Goal: Task Accomplishment & Management: Use online tool/utility

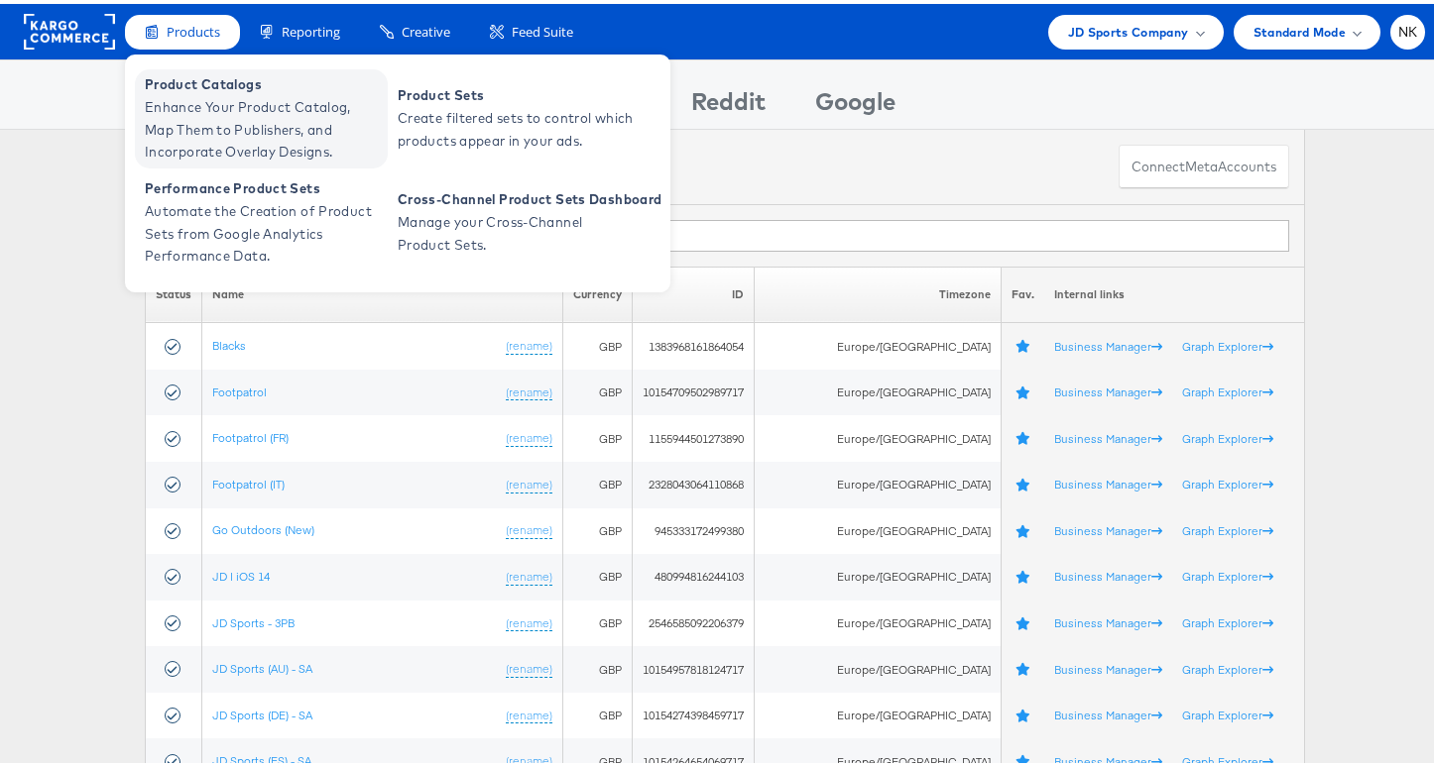
click at [196, 80] on span "Product Catalogs" at bounding box center [264, 80] width 238 height 23
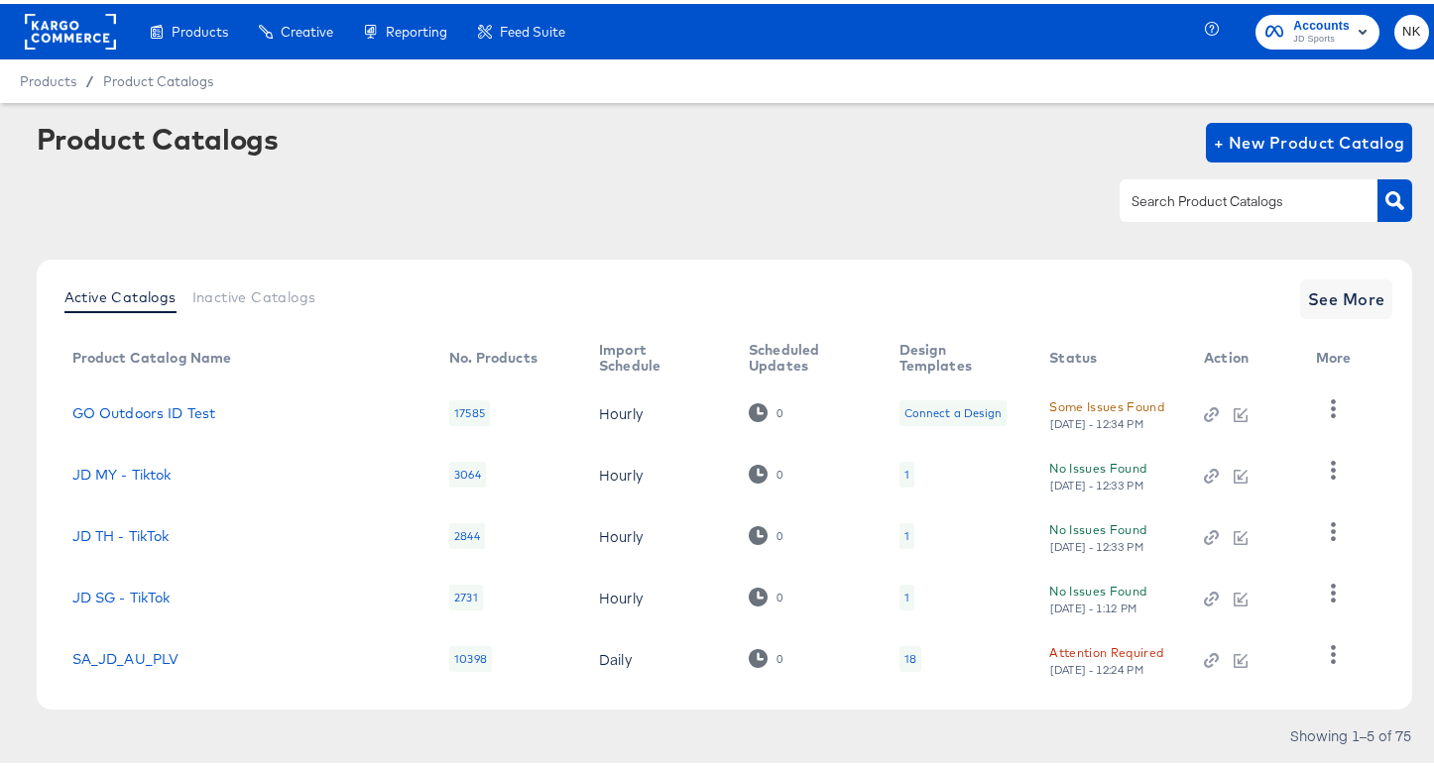
click at [92, 42] on rect at bounding box center [70, 28] width 91 height 36
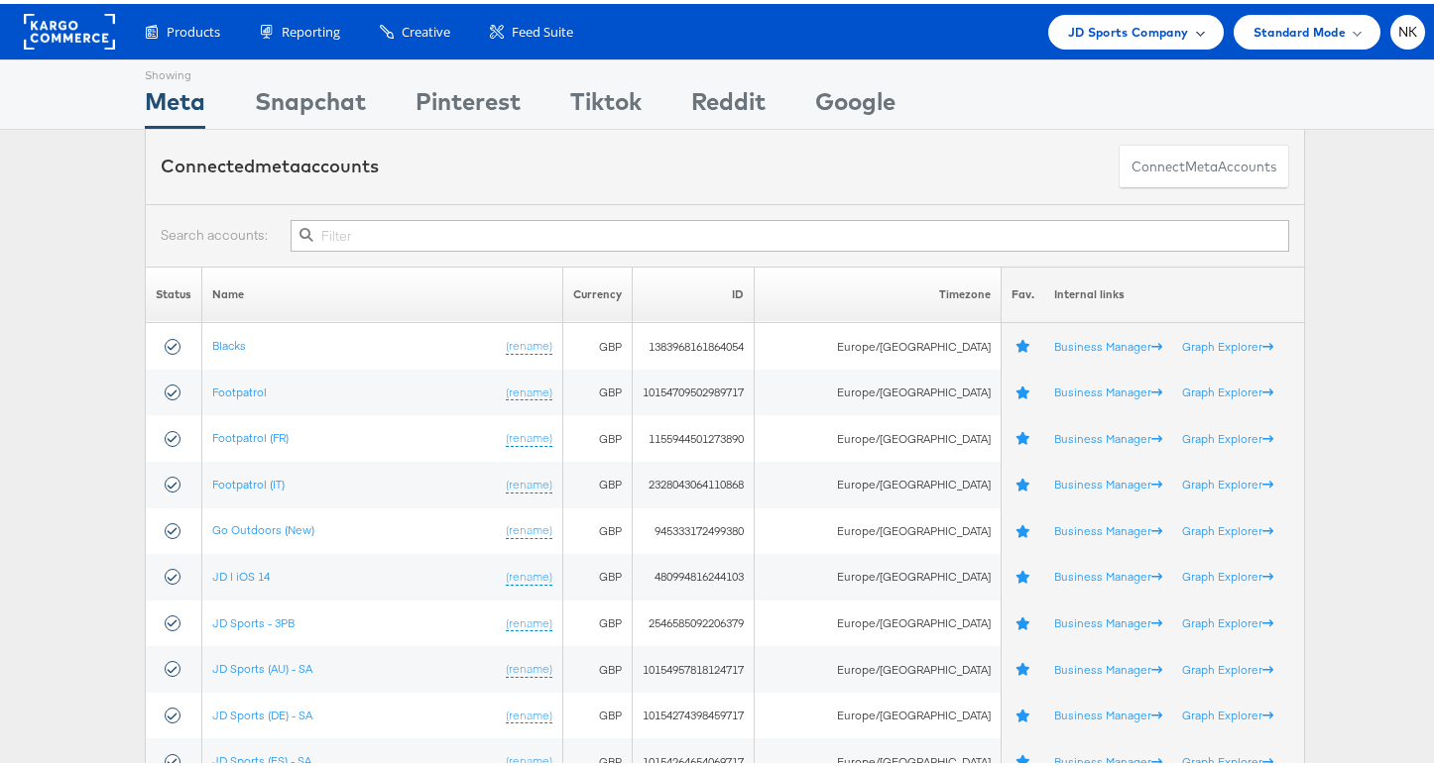
click at [1048, 31] on div "JD Sports Company" at bounding box center [1135, 28] width 175 height 35
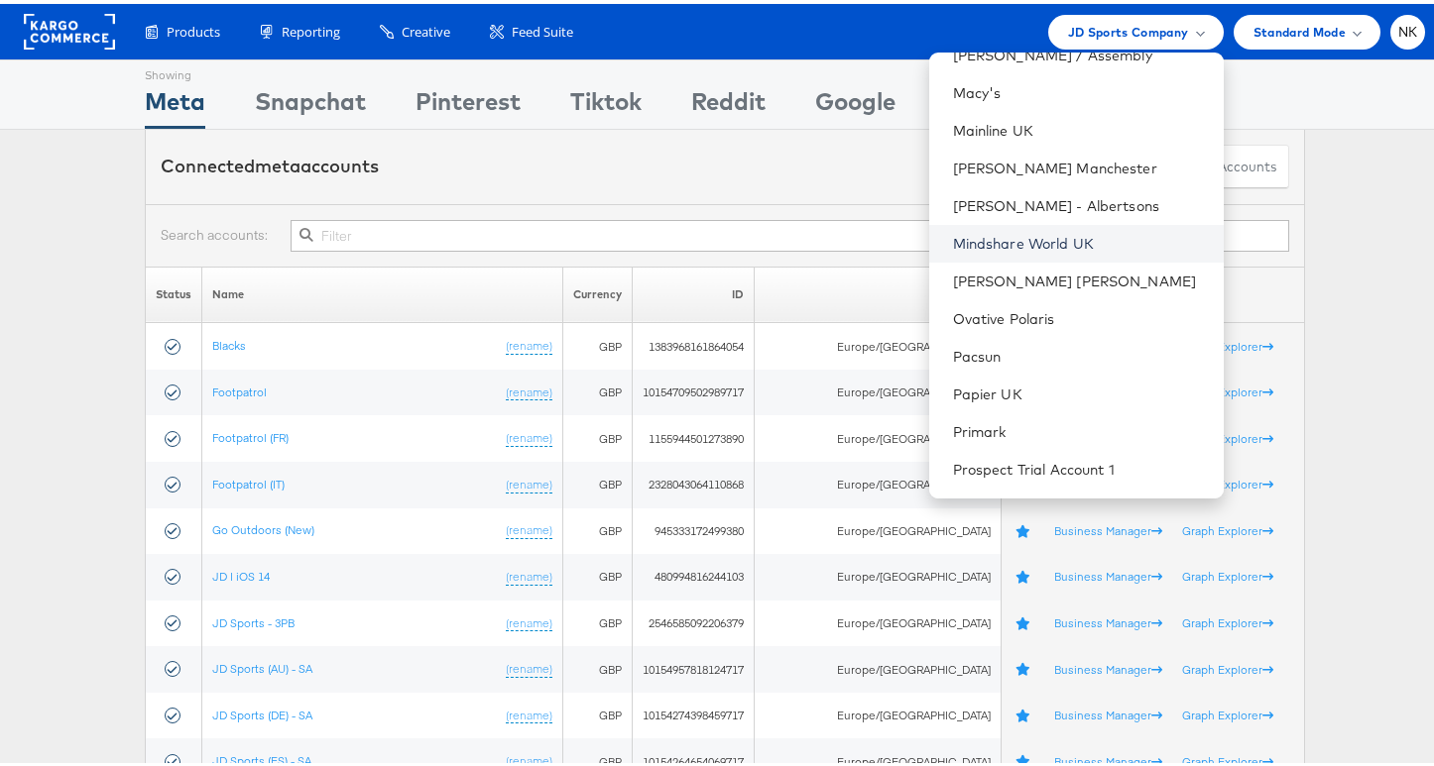
scroll to position [1478, 0]
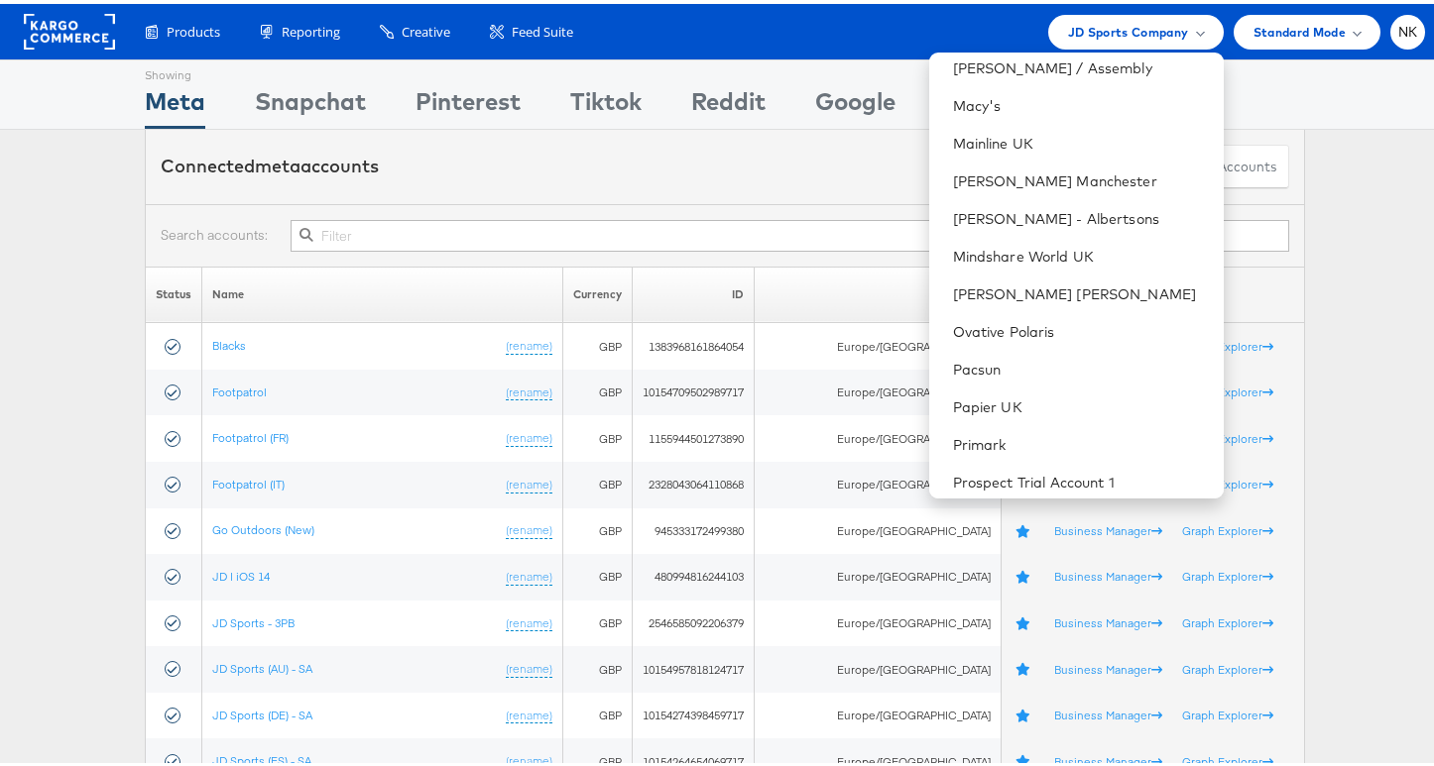
click at [631, 172] on div "Connected meta accounts Connect meta Accounts" at bounding box center [725, 163] width 1160 height 74
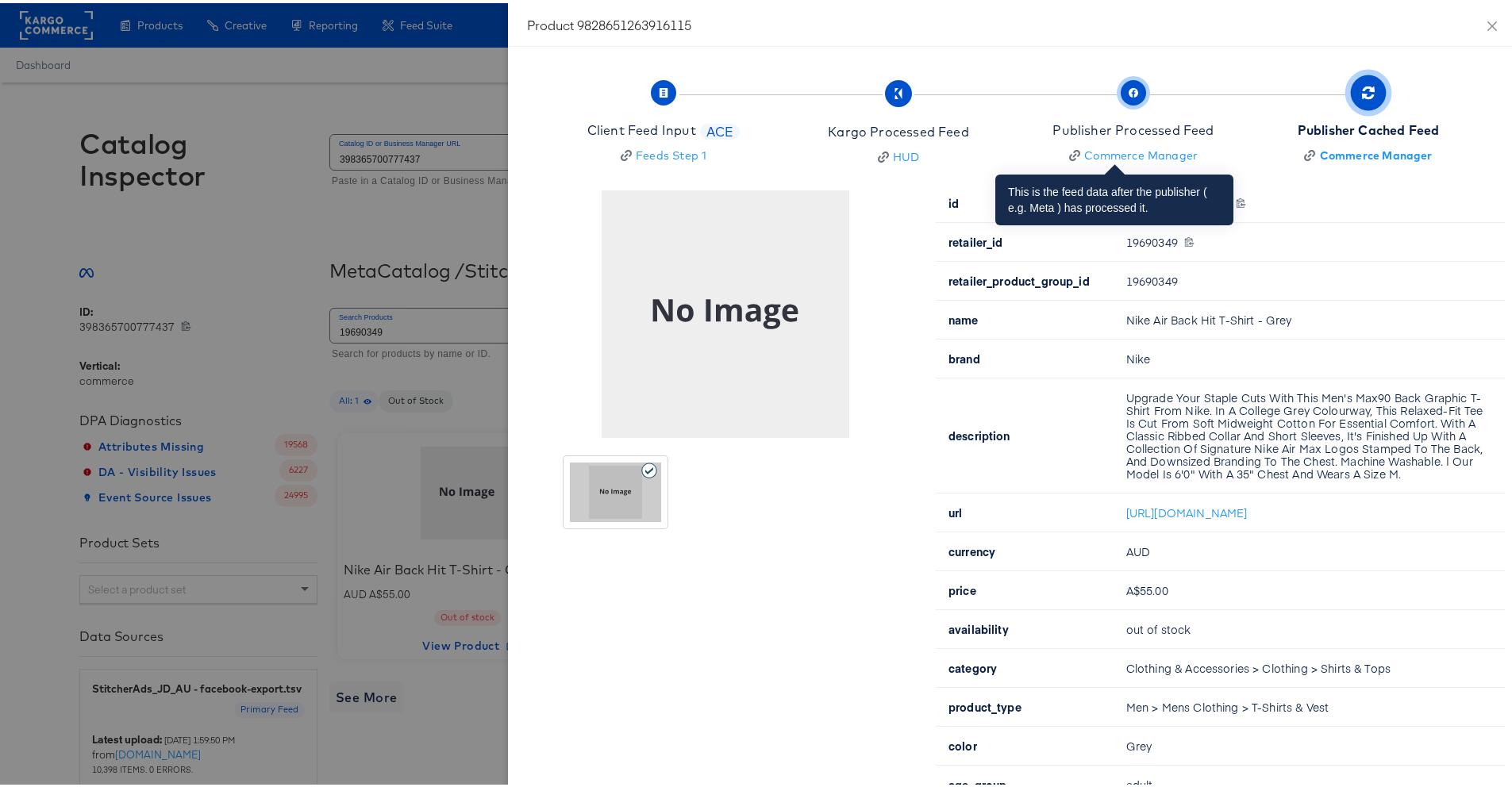
click at [1121, 98] on span "button" at bounding box center [1133, 90] width 26 height 26
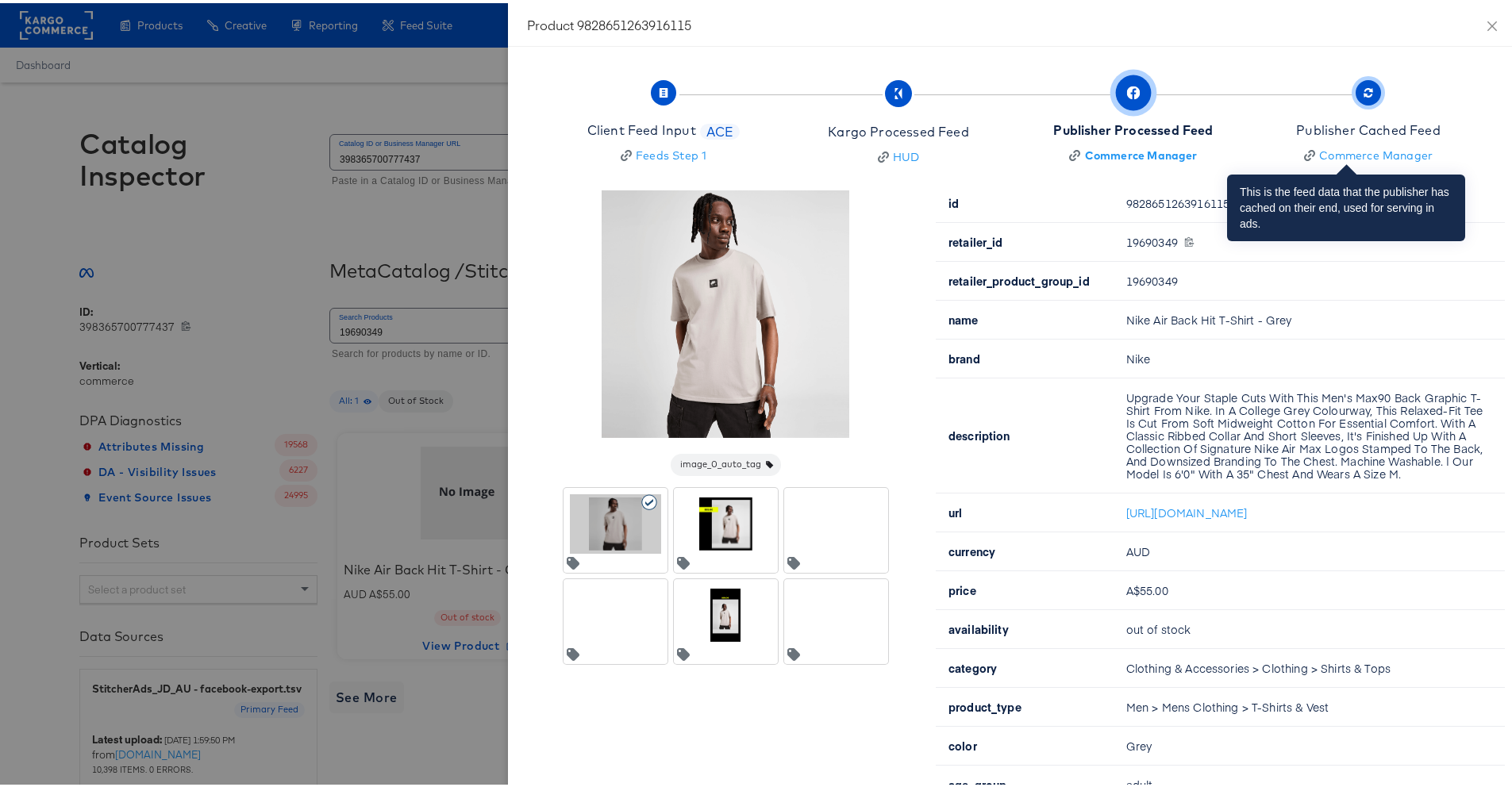
click at [1321, 86] on span "Publisher Cached Feed Commerce Manager" at bounding box center [1368, 121] width 144 height 78
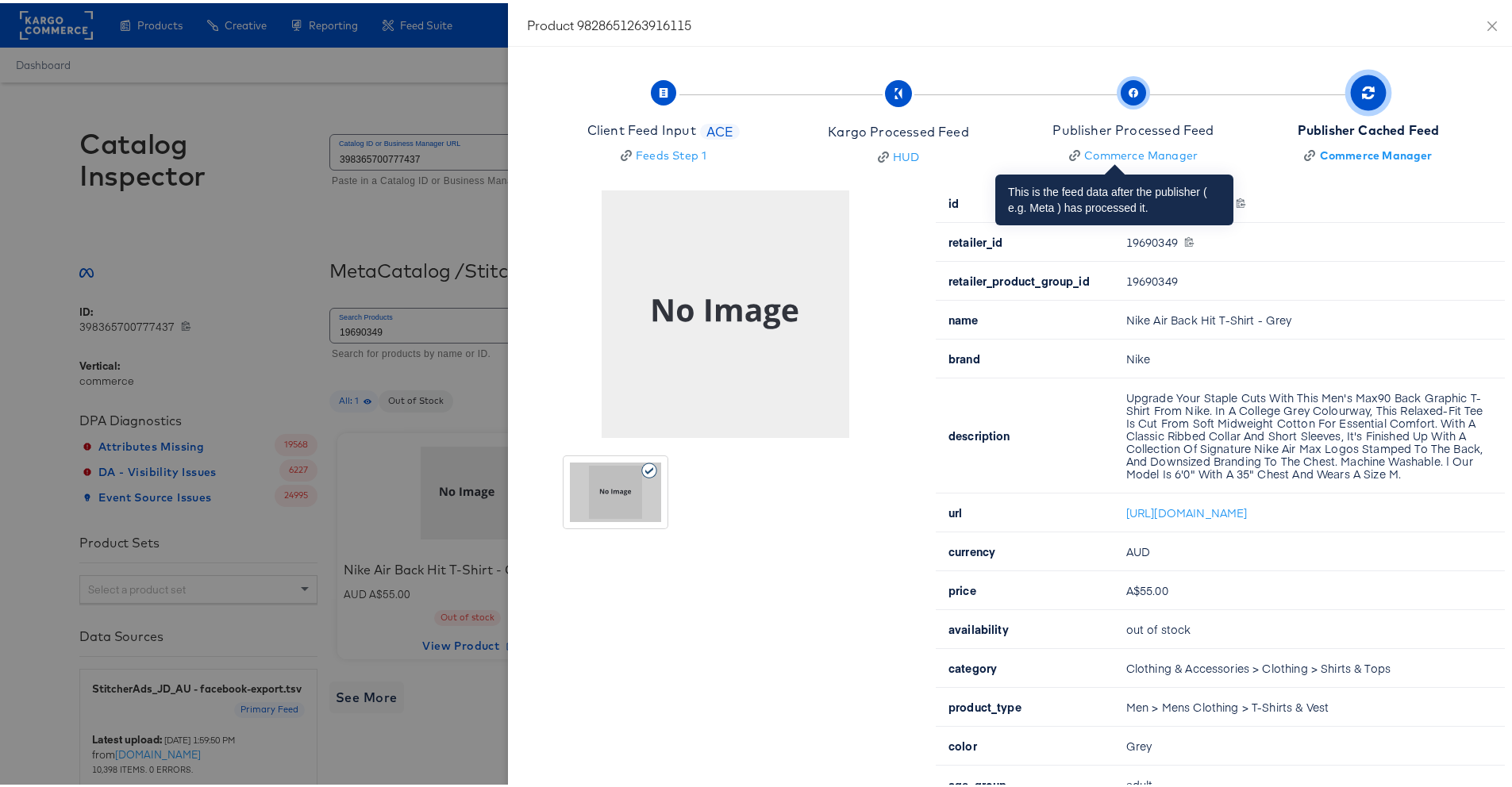
click at [1136, 94] on span "Publisher Processed Feed Commerce Manager" at bounding box center [1133, 121] width 161 height 78
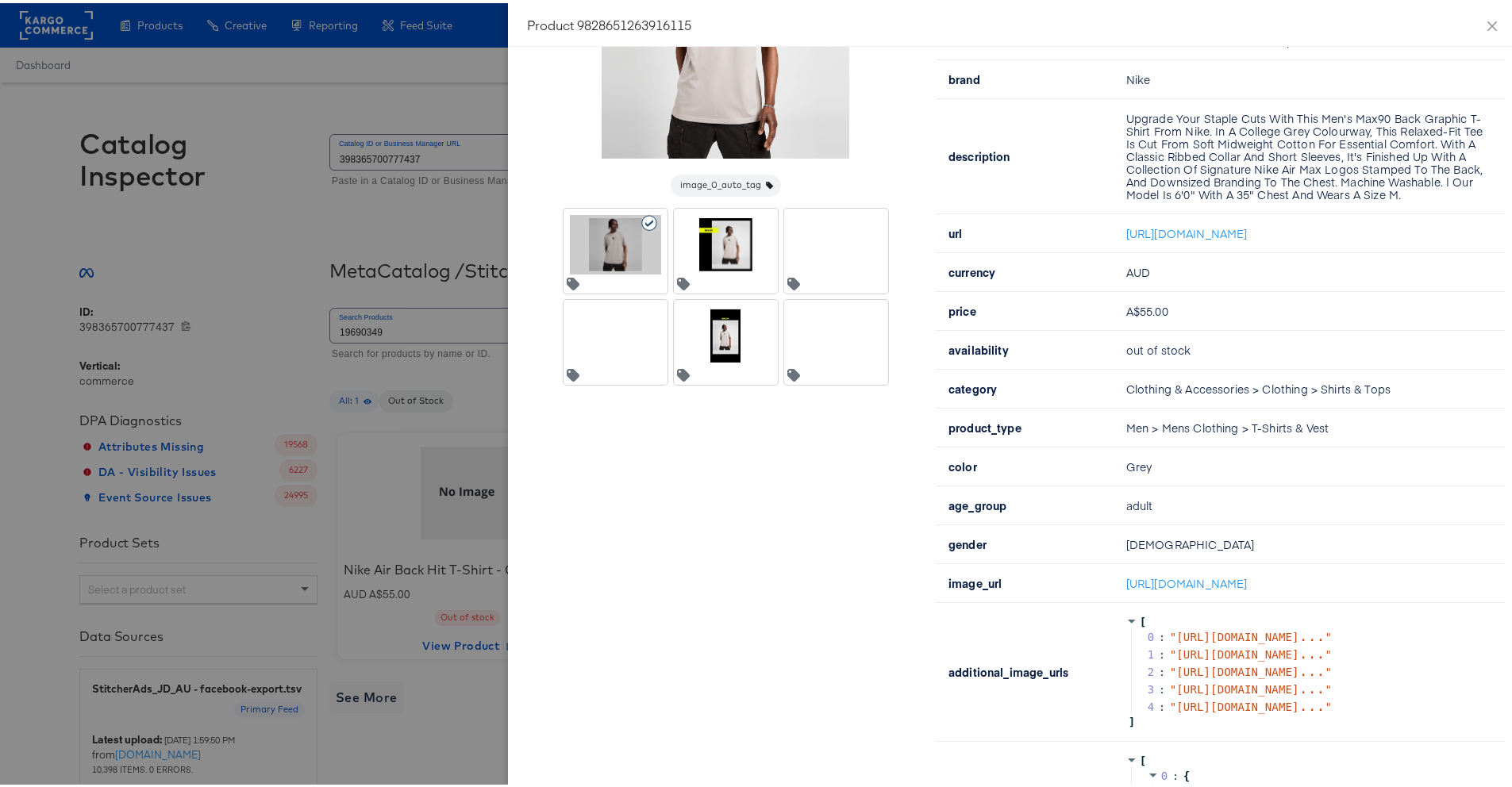
scroll to position [269, 0]
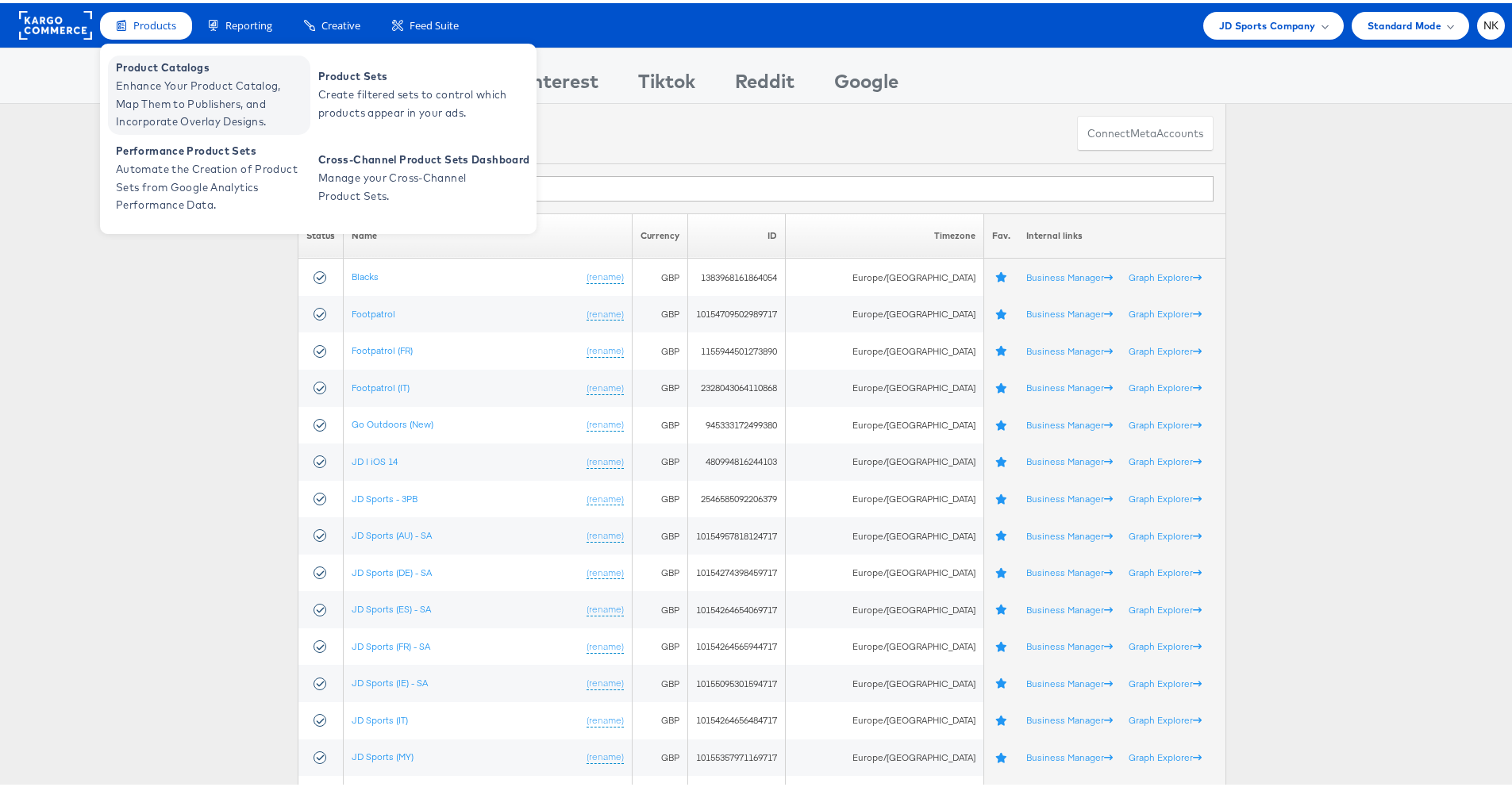
click at [164, 90] on span "Enhance Your Product Catalog, Map Them to Publishers, and Incorporate Overlay D…" at bounding box center [211, 100] width 191 height 54
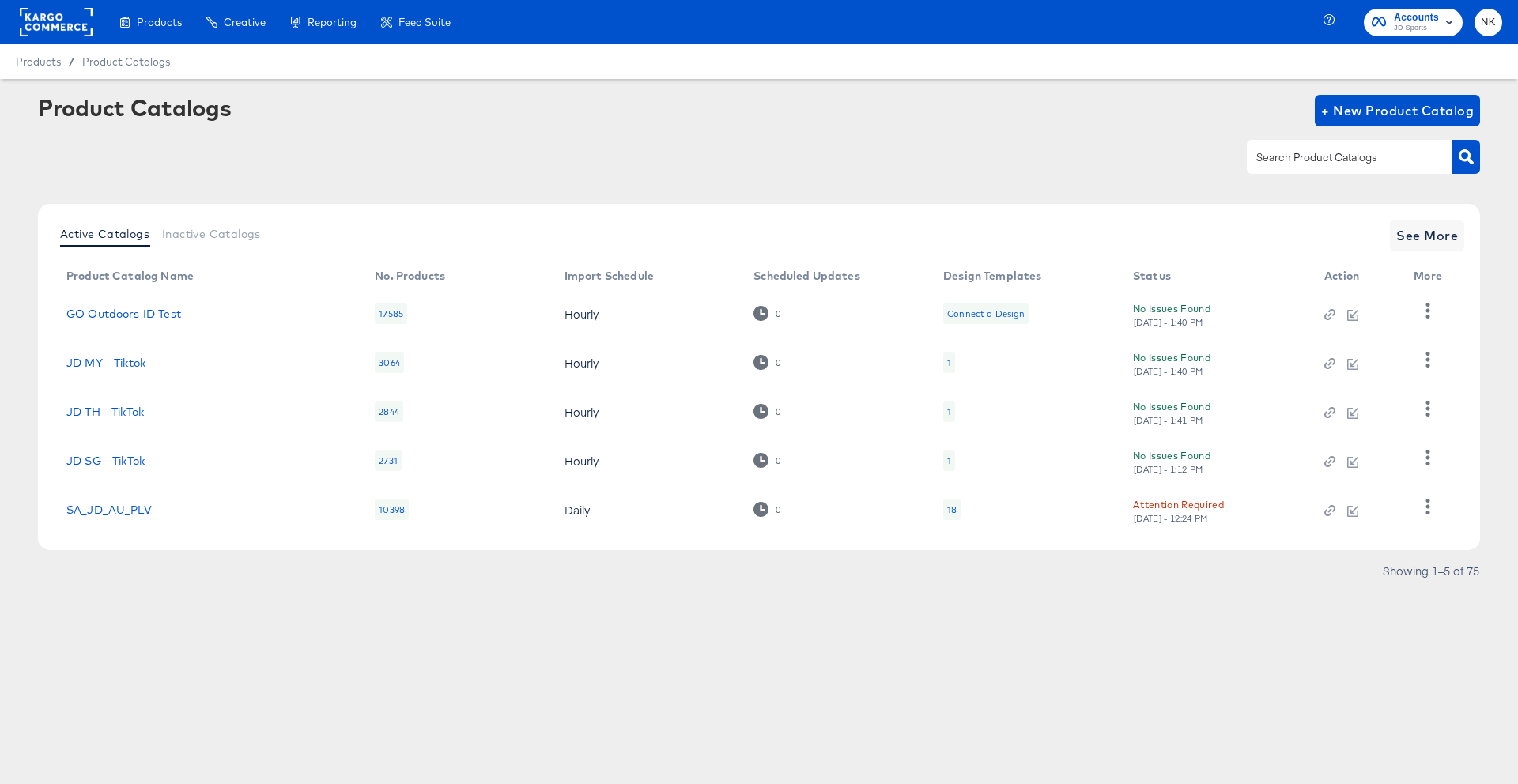
click at [1287, 160] on input "text" at bounding box center [1337, 157] width 168 height 18
type input "au"
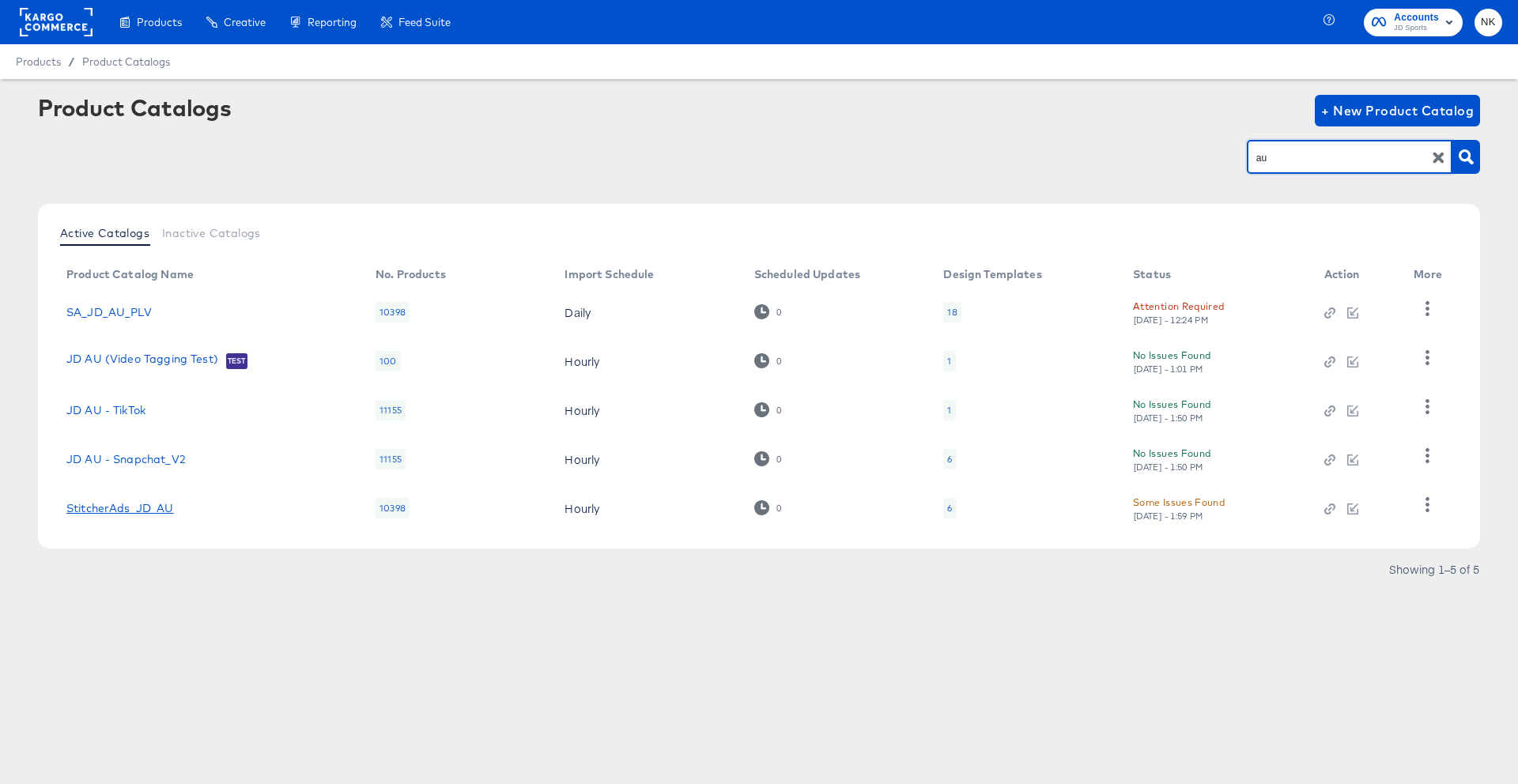
click at [160, 511] on link "StitcherAds_JD_AU" at bounding box center [120, 509] width 108 height 13
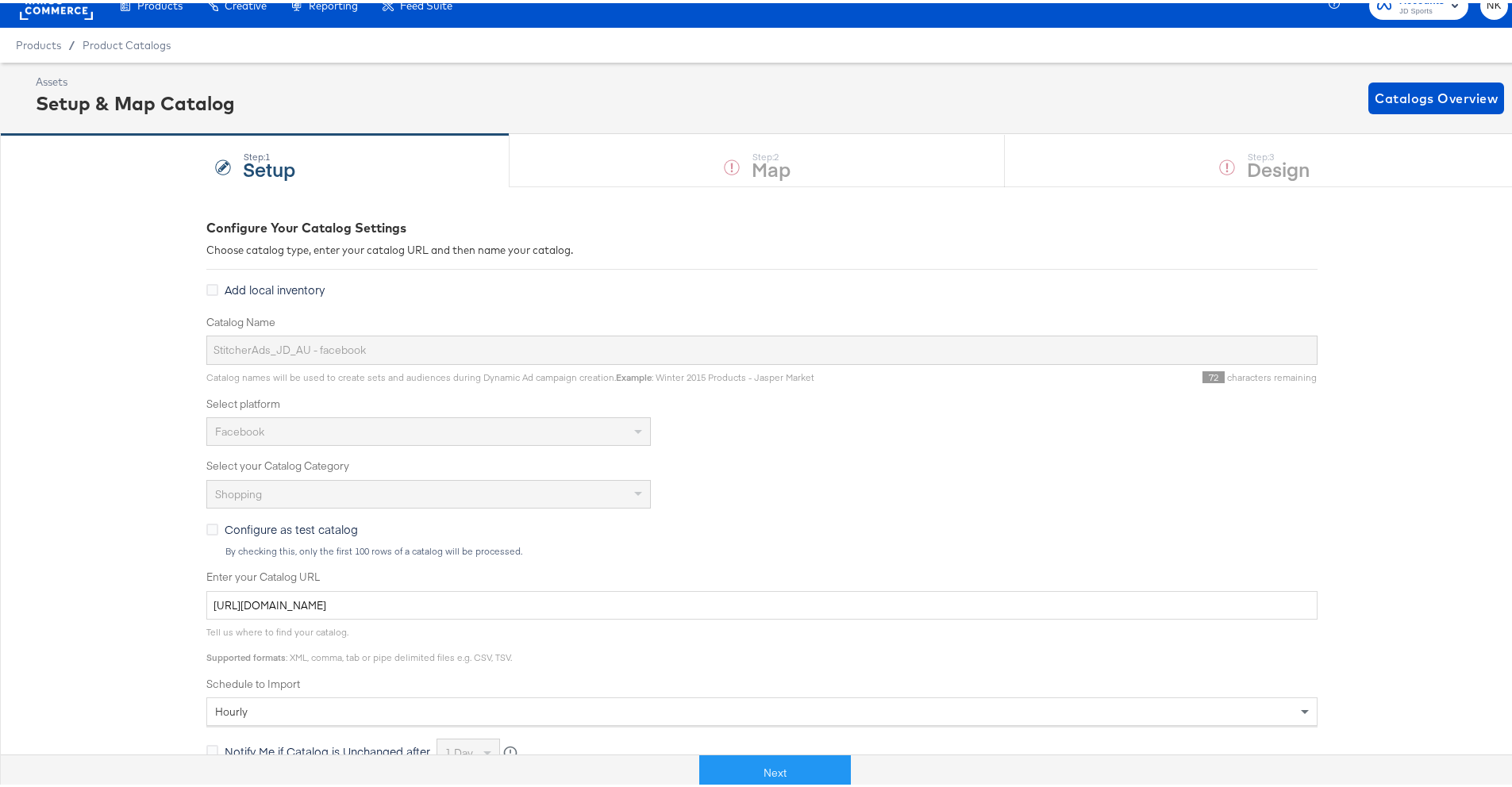
scroll to position [44, 0]
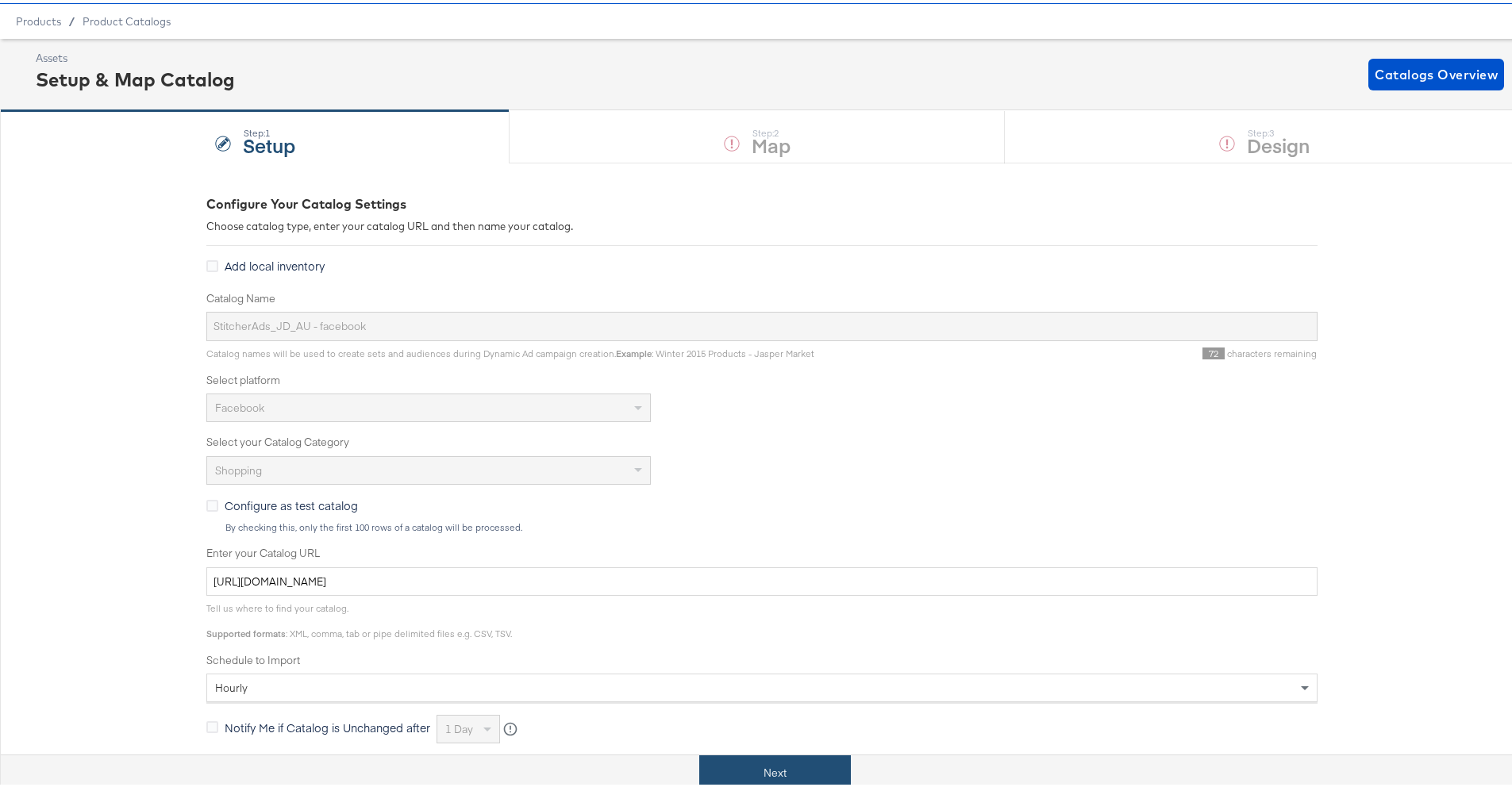
click at [724, 758] on button "Next" at bounding box center [774, 770] width 151 height 36
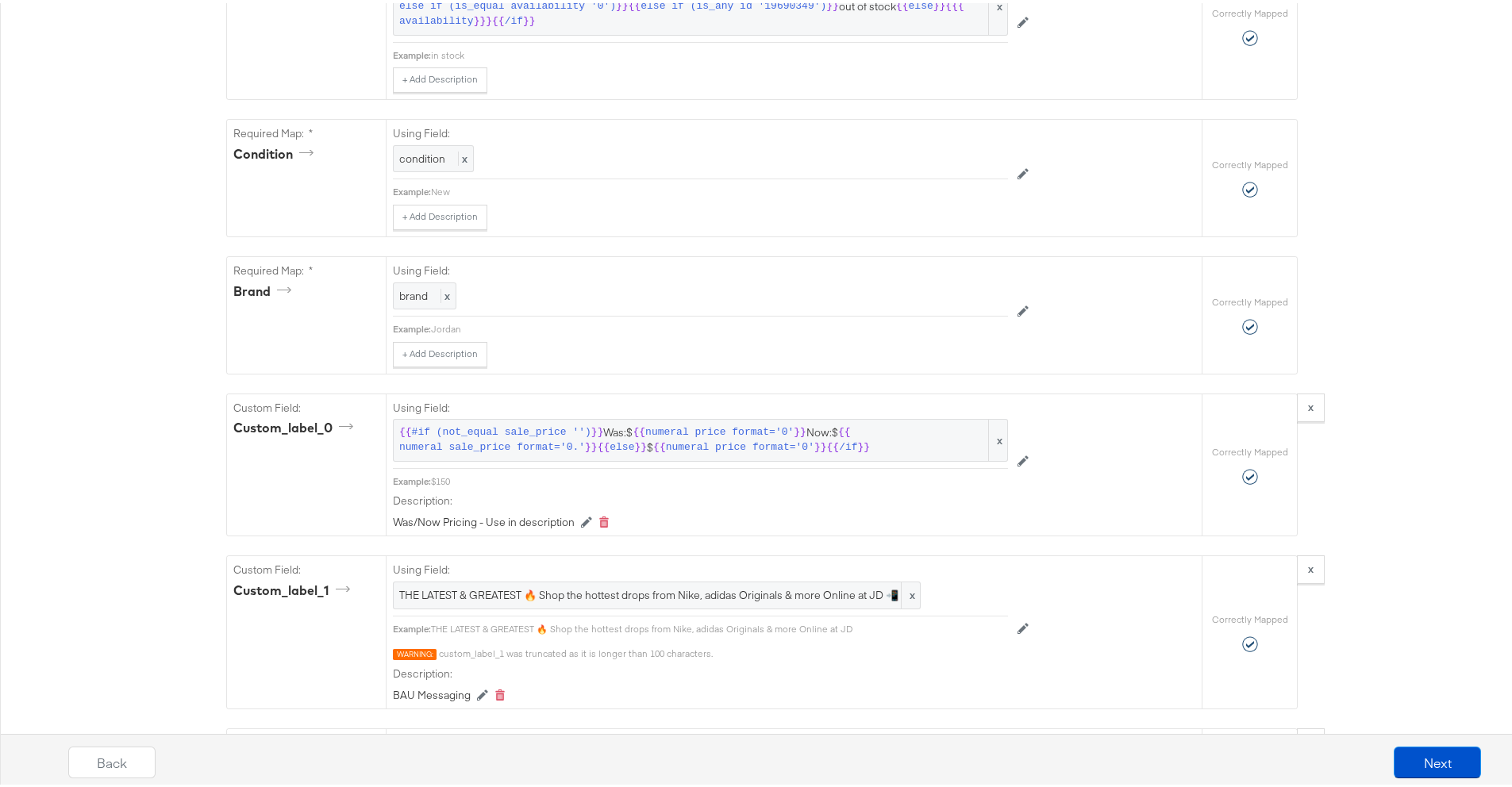
scroll to position [925, 0]
